Goal: Task Accomplishment & Management: Use online tool/utility

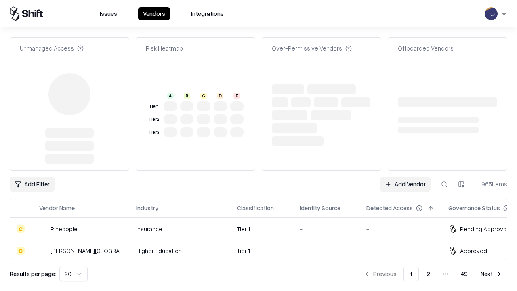
click at [405, 177] on link "Add Vendor" at bounding box center [405, 184] width 50 height 15
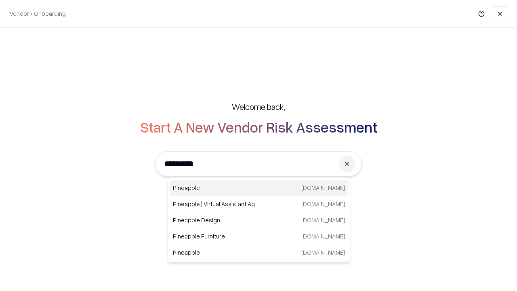
click at [259, 188] on div "Pineapple [DOMAIN_NAME]" at bounding box center [259, 188] width 178 height 16
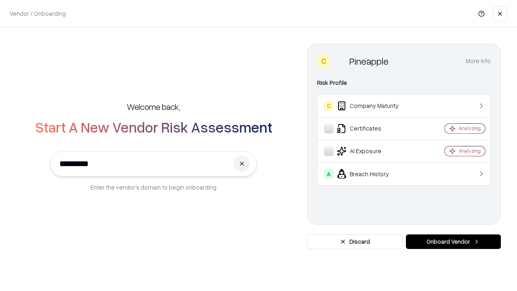
type input "*********"
click at [453, 241] on button "Onboard Vendor" at bounding box center [453, 241] width 95 height 15
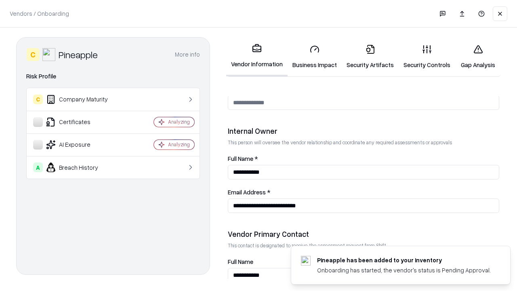
scroll to position [418, 0]
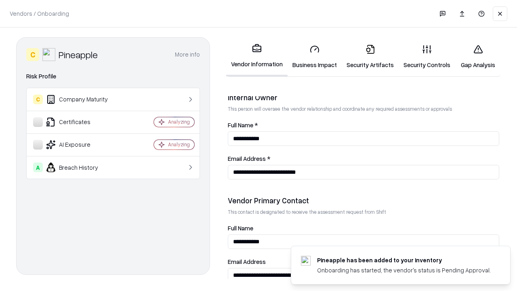
click at [370, 57] on link "Security Artifacts" at bounding box center [370, 57] width 57 height 38
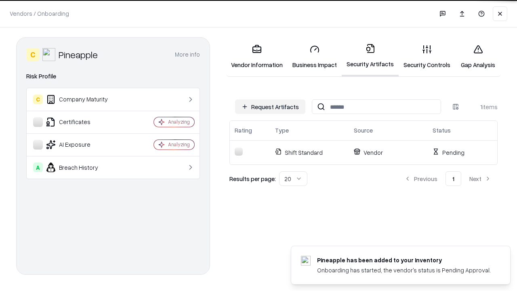
click at [270, 107] on button "Request Artifacts" at bounding box center [270, 106] width 70 height 15
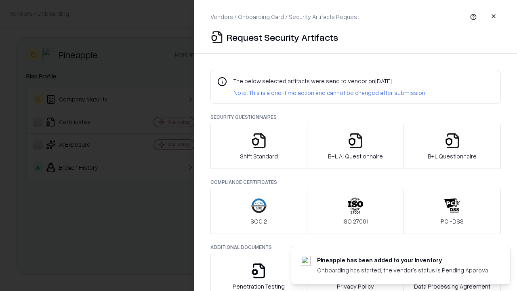
click at [452, 146] on icon "button" at bounding box center [452, 140] width 16 height 16
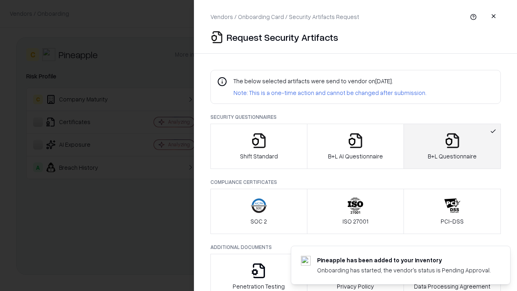
click at [355, 146] on icon "button" at bounding box center [355, 140] width 16 height 16
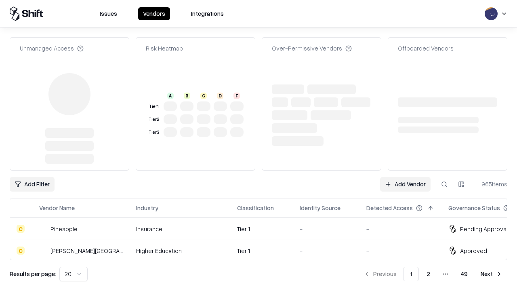
click at [405, 177] on link "Add Vendor" at bounding box center [405, 184] width 50 height 15
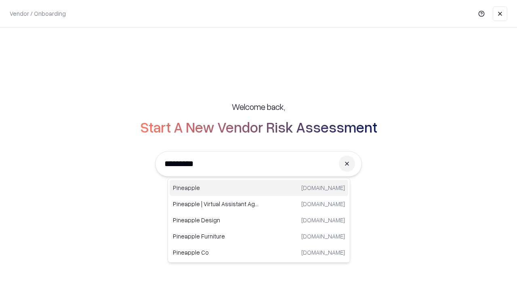
click at [259, 188] on div "Pineapple [DOMAIN_NAME]" at bounding box center [259, 188] width 178 height 16
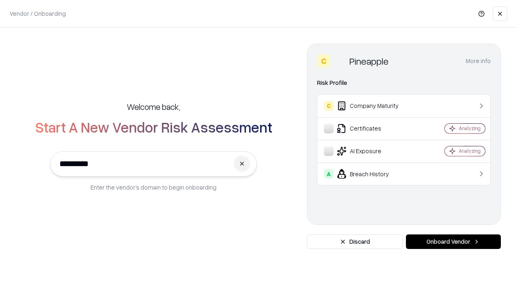
type input "*********"
click at [453, 241] on button "Onboard Vendor" at bounding box center [453, 241] width 95 height 15
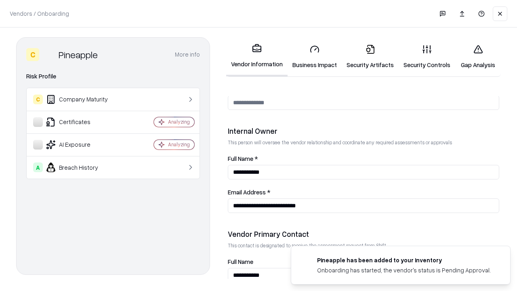
scroll to position [418, 0]
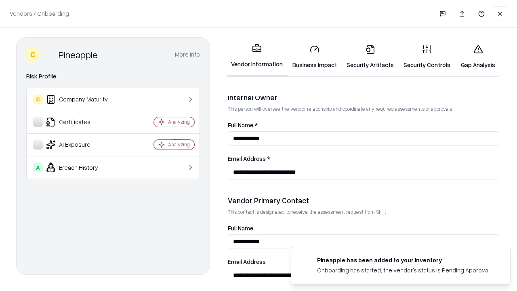
click at [478, 57] on link "Gap Analysis" at bounding box center [478, 57] width 46 height 38
